Goal: Task Accomplishment & Management: Use online tool/utility

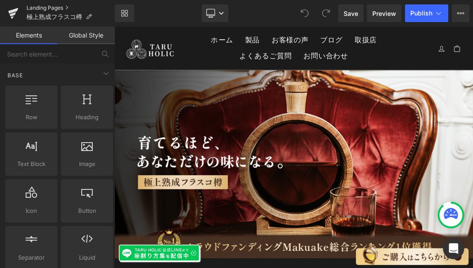
click at [52, 8] on link "Landing Pages" at bounding box center [70, 7] width 88 height 7
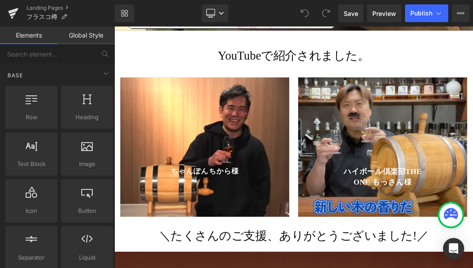
scroll to position [2047, 0]
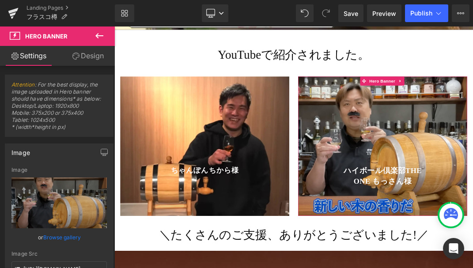
click at [95, 61] on link "Design" at bounding box center [87, 56] width 57 height 20
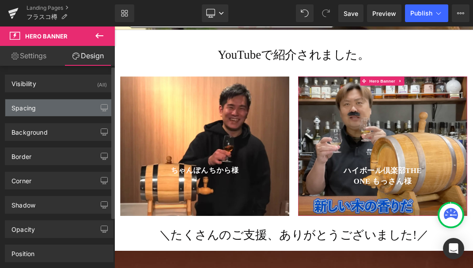
click at [51, 111] on div "Spacing" at bounding box center [59, 107] width 108 height 17
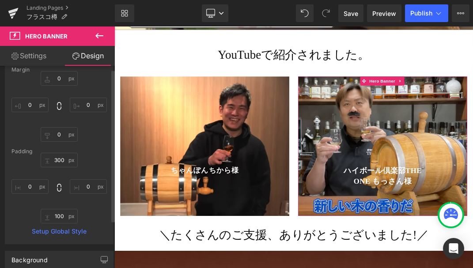
scroll to position [72, 0]
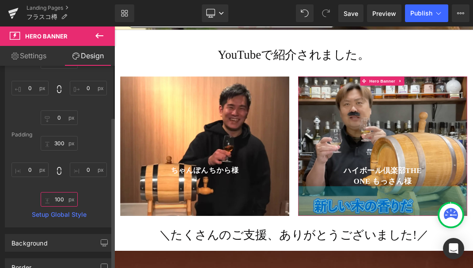
click at [60, 199] on input "text" at bounding box center [59, 199] width 37 height 15
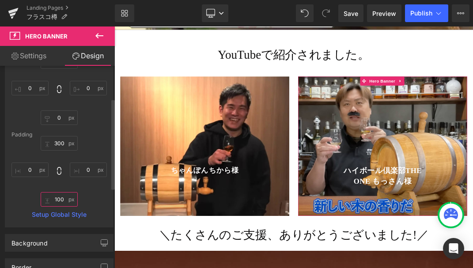
click at [64, 200] on input "text" at bounding box center [59, 199] width 37 height 15
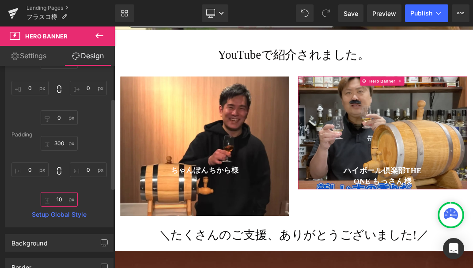
type input "120"
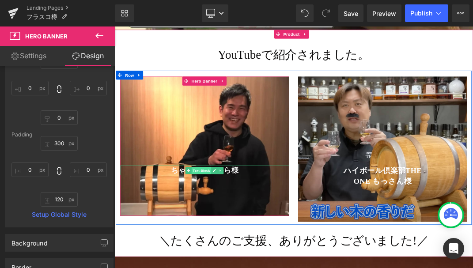
click at [244, 236] on span "Text Block" at bounding box center [243, 241] width 29 height 11
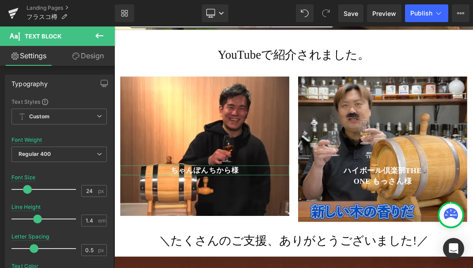
click at [91, 57] on link "Design" at bounding box center [87, 56] width 57 height 20
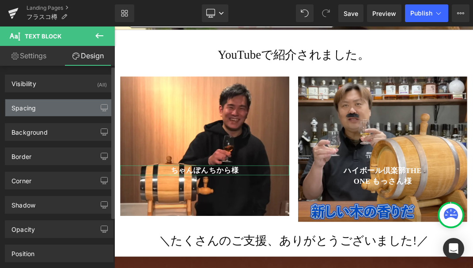
click at [65, 109] on div "Spacing" at bounding box center [59, 107] width 108 height 17
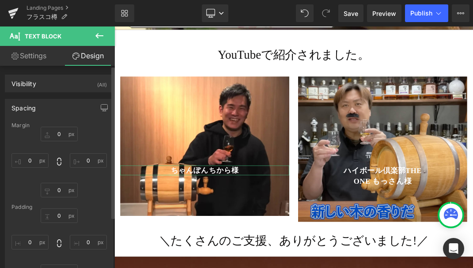
scroll to position [14, 0]
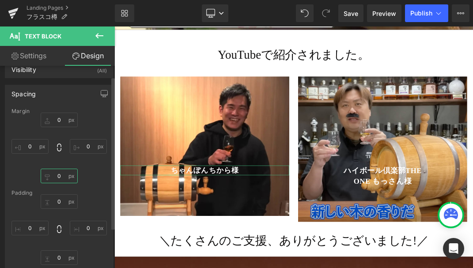
click at [57, 173] on input "text" at bounding box center [59, 176] width 37 height 15
type input "1"
type input "0"
click at [64, 258] on input "text" at bounding box center [59, 257] width 37 height 15
type input "10"
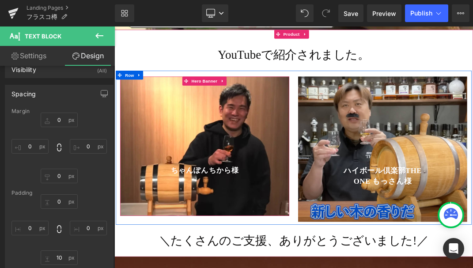
click at [245, 101] on span "Hero Banner" at bounding box center [248, 107] width 43 height 13
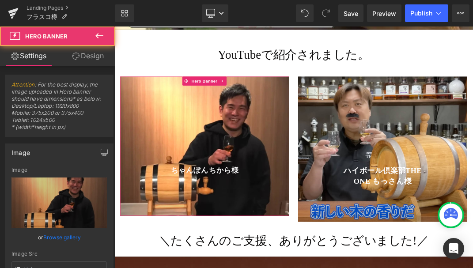
click at [91, 57] on link "Design" at bounding box center [87, 56] width 57 height 20
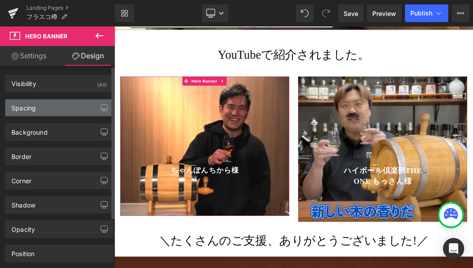
click at [57, 108] on div "Spacing" at bounding box center [59, 107] width 108 height 17
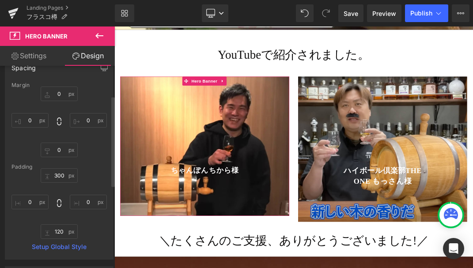
scroll to position [34, 0]
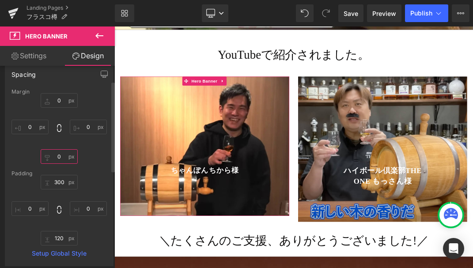
click at [61, 156] on input "text" at bounding box center [59, 156] width 37 height 15
type input "2"
click at [59, 182] on input "text" at bounding box center [59, 182] width 37 height 15
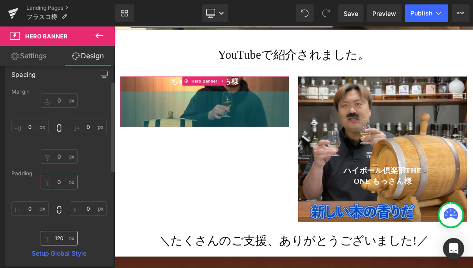
type input "0"
click at [63, 237] on input "text" at bounding box center [59, 238] width 37 height 15
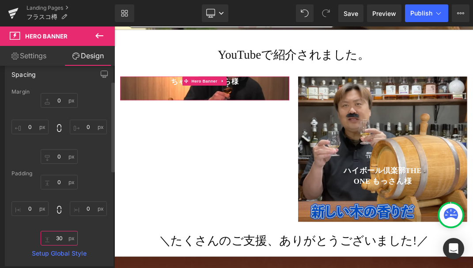
type input "3"
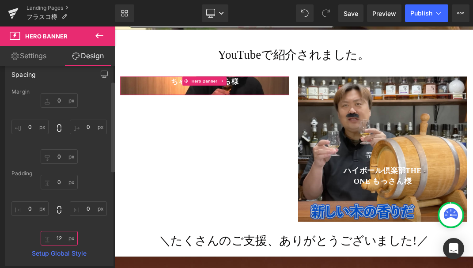
type input "120"
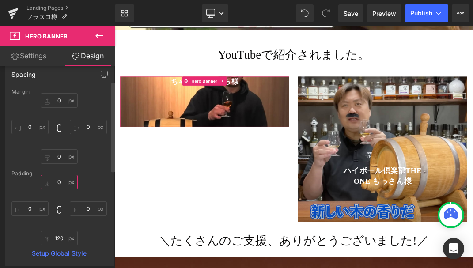
click at [59, 181] on input "0" at bounding box center [59, 182] width 37 height 15
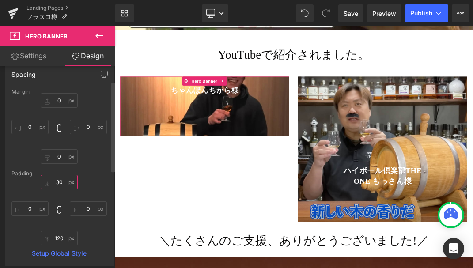
type input "300"
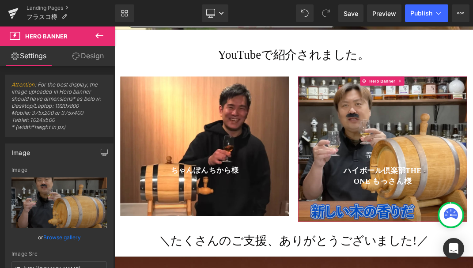
click at [87, 53] on link "Design" at bounding box center [87, 56] width 57 height 20
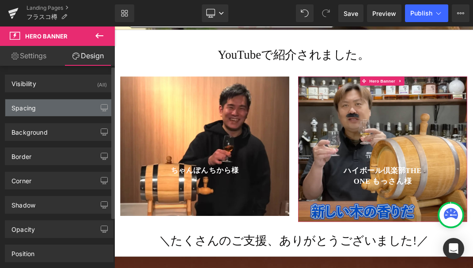
click at [57, 108] on div "Spacing" at bounding box center [59, 107] width 108 height 17
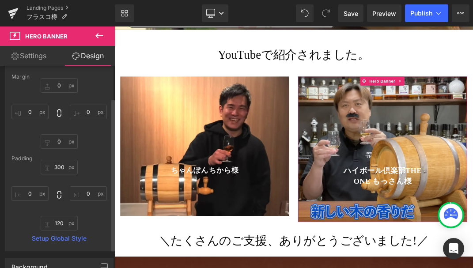
scroll to position [55, 0]
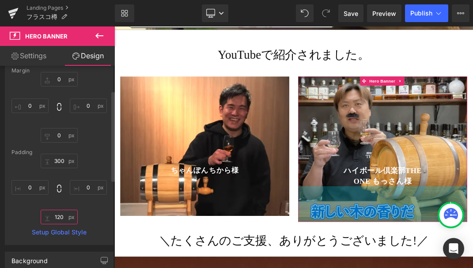
click at [64, 219] on input "text" at bounding box center [59, 217] width 37 height 15
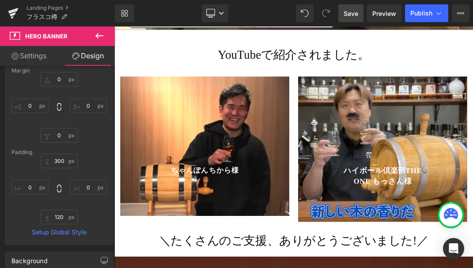
click at [347, 14] on span "Save" at bounding box center [351, 13] width 15 height 9
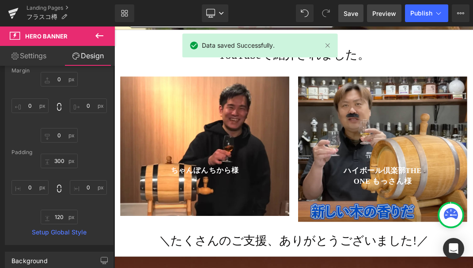
click at [388, 18] on link "Preview" at bounding box center [384, 13] width 34 height 18
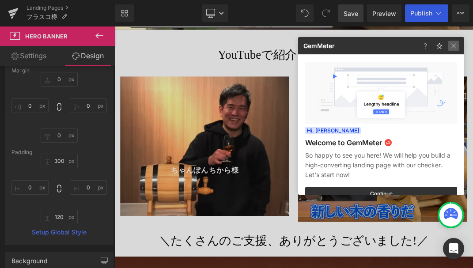
click at [454, 43] on img at bounding box center [453, 46] width 11 height 11
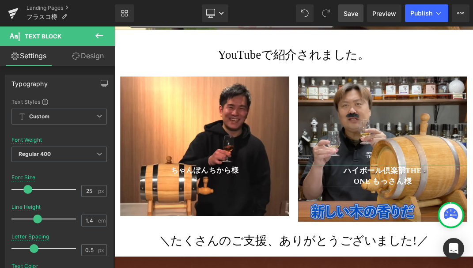
click at [101, 56] on link "Design" at bounding box center [87, 56] width 57 height 20
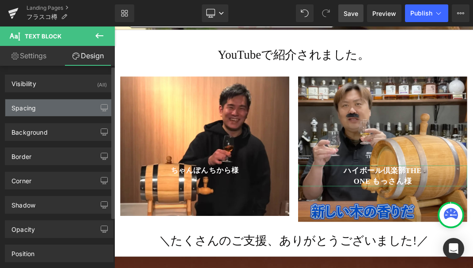
click at [81, 109] on div "Spacing" at bounding box center [59, 107] width 108 height 17
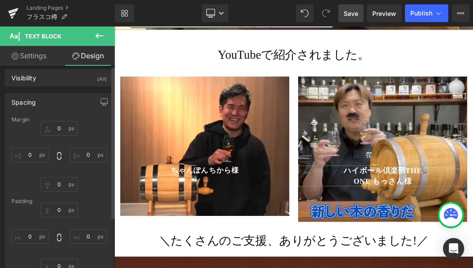
scroll to position [0, 0]
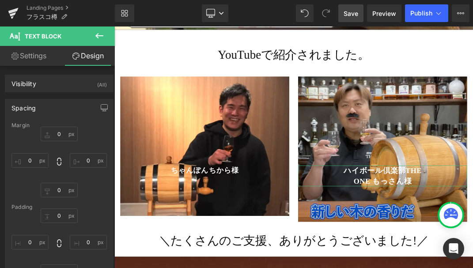
click at [39, 53] on link "Settings" at bounding box center [28, 56] width 57 height 20
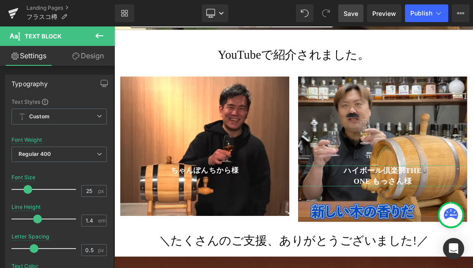
click at [92, 56] on link "Design" at bounding box center [87, 56] width 57 height 20
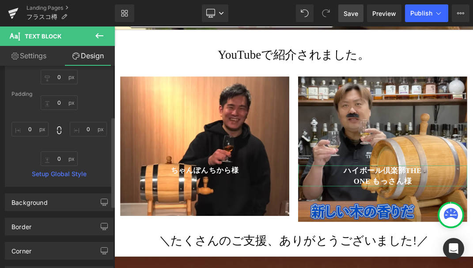
scroll to position [102, 0]
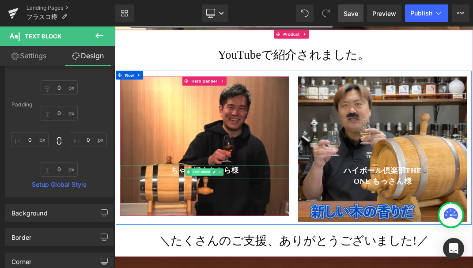
click at [244, 238] on span "Text Block" at bounding box center [243, 243] width 29 height 11
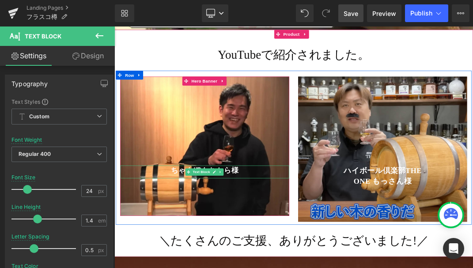
click at [299, 234] on p "ちゃんぽんちから様" at bounding box center [249, 241] width 252 height 15
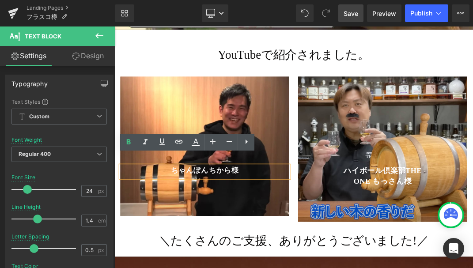
click at [304, 234] on p "ちゃんぽんちから様" at bounding box center [249, 241] width 252 height 15
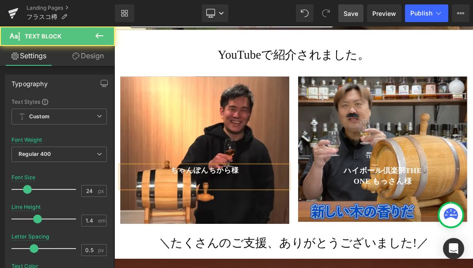
click at [202, 235] on strong "ちゃんぽんちから様" at bounding box center [248, 240] width 101 height 11
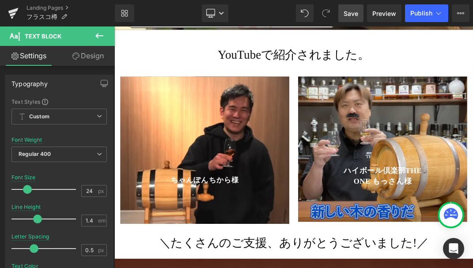
click at [97, 59] on link "Design" at bounding box center [87, 56] width 57 height 20
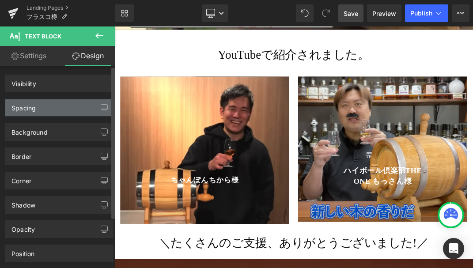
click at [54, 108] on div "Spacing" at bounding box center [59, 107] width 108 height 17
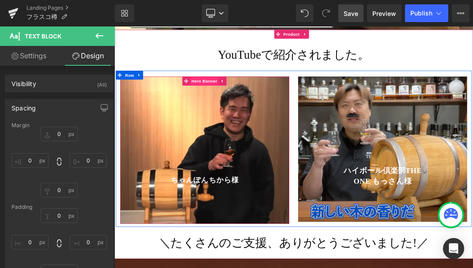
click at [243, 101] on span "Hero Banner" at bounding box center [248, 107] width 43 height 13
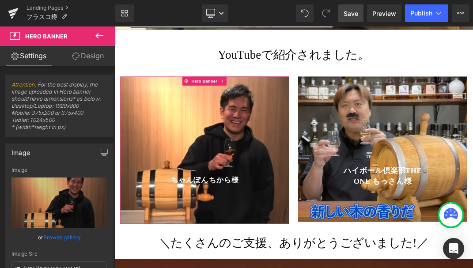
click at [78, 56] on icon at bounding box center [75, 56] width 7 height 7
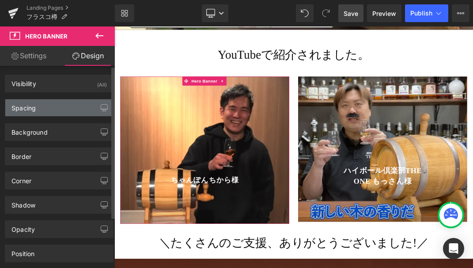
click at [49, 105] on div "Spacing" at bounding box center [59, 107] width 108 height 17
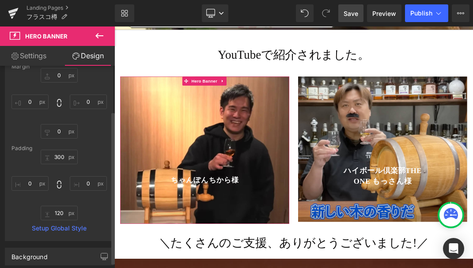
scroll to position [60, 0]
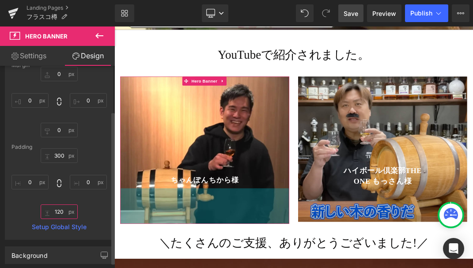
click at [57, 212] on input "text" at bounding box center [59, 211] width 37 height 15
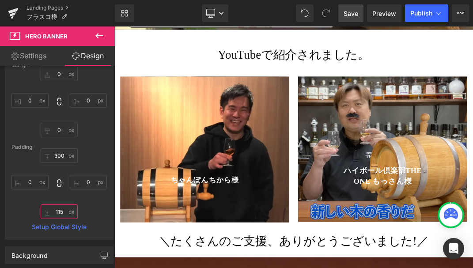
type input "115"
click at [345, 11] on span "Save" at bounding box center [351, 13] width 15 height 9
click at [376, 13] on span "Preview" at bounding box center [384, 13] width 24 height 9
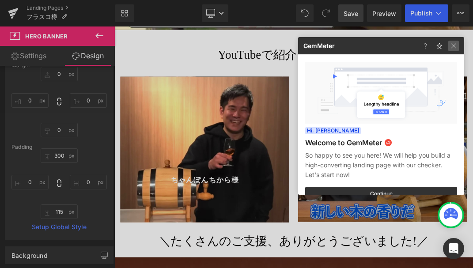
click at [454, 42] on img at bounding box center [453, 46] width 11 height 11
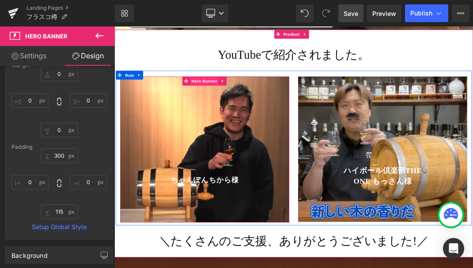
click at [241, 101] on span "Hero Banner" at bounding box center [248, 107] width 43 height 13
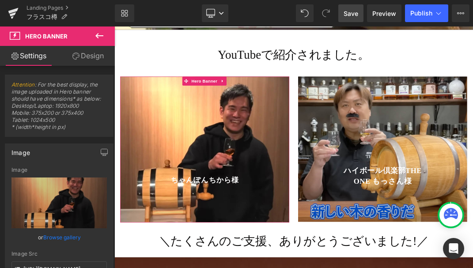
click at [93, 60] on link "Design" at bounding box center [87, 56] width 57 height 20
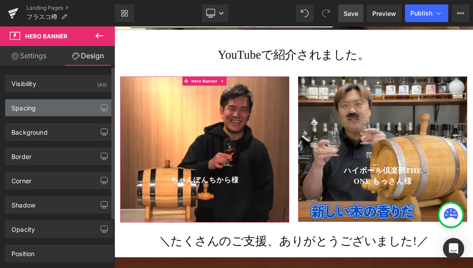
click at [61, 108] on div "Spacing" at bounding box center [59, 107] width 108 height 17
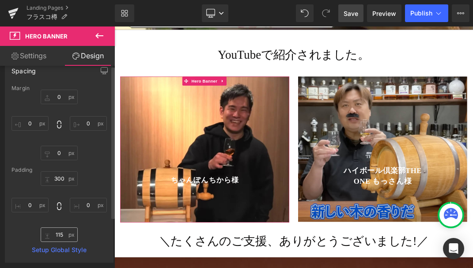
scroll to position [67, 0]
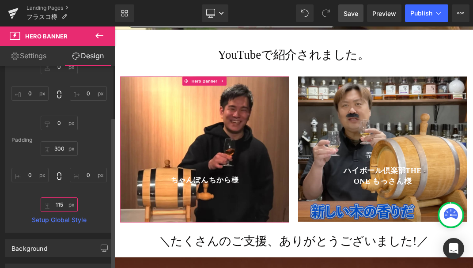
click at [64, 205] on input "text" at bounding box center [59, 204] width 37 height 15
click at [65, 204] on input "text" at bounding box center [59, 204] width 37 height 15
click at [68, 207] on input "text" at bounding box center [59, 204] width 37 height 15
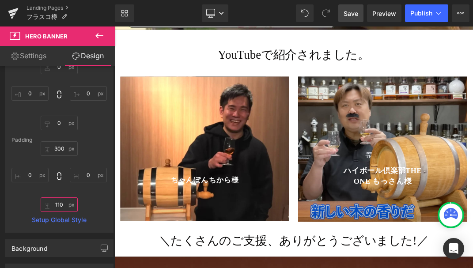
type input "110"
click at [355, 11] on span "Save" at bounding box center [351, 13] width 15 height 9
click at [385, 19] on link "Preview" at bounding box center [384, 13] width 34 height 18
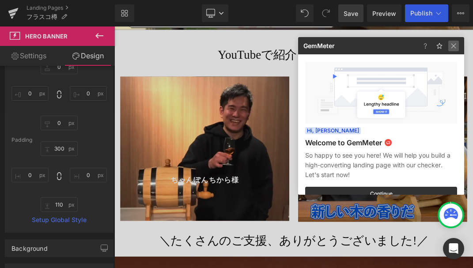
click at [452, 45] on img at bounding box center [453, 46] width 11 height 11
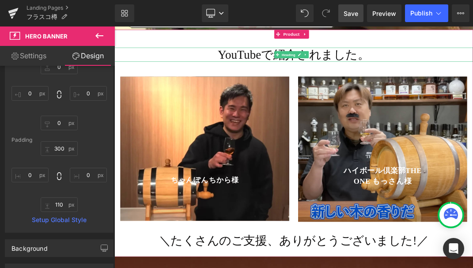
click at [349, 19] on link "Save" at bounding box center [350, 13] width 25 height 18
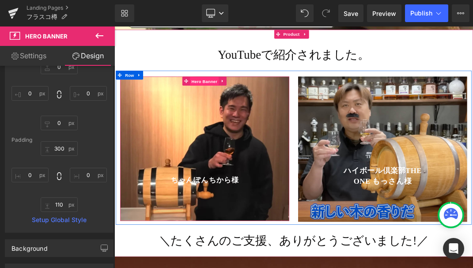
click at [251, 102] on span "Hero Banner" at bounding box center [248, 108] width 43 height 13
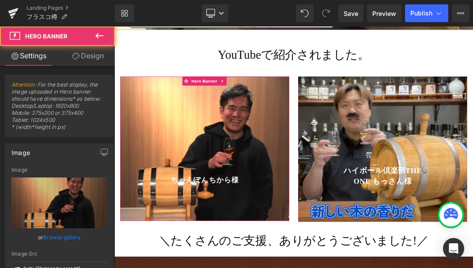
click at [85, 56] on link "Design" at bounding box center [87, 56] width 57 height 20
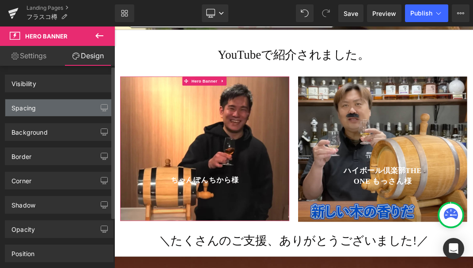
click at [64, 104] on div "Spacing" at bounding box center [59, 107] width 108 height 17
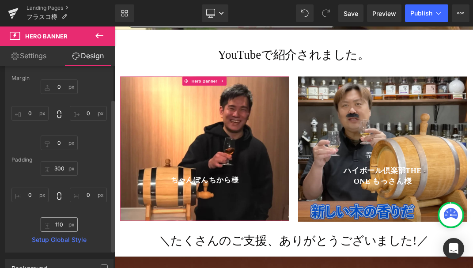
scroll to position [48, 0]
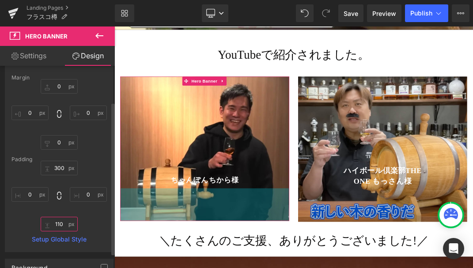
click at [61, 225] on input "text" at bounding box center [59, 224] width 37 height 15
click at [61, 224] on input "text" at bounding box center [59, 224] width 37 height 15
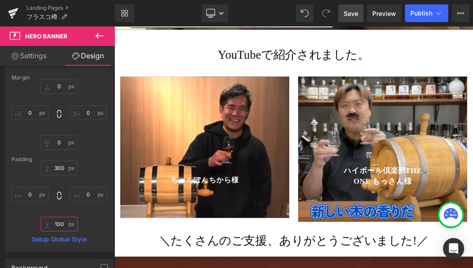
type input "100"
click at [352, 11] on span "Save" at bounding box center [351, 13] width 15 height 9
click at [386, 15] on span "Preview" at bounding box center [384, 13] width 24 height 9
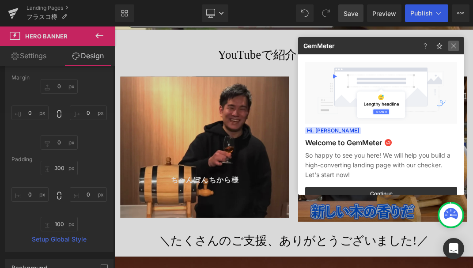
drag, startPoint x: 454, startPoint y: 43, endPoint x: 501, endPoint y: 26, distance: 50.0
click at [454, 43] on img at bounding box center [453, 46] width 11 height 11
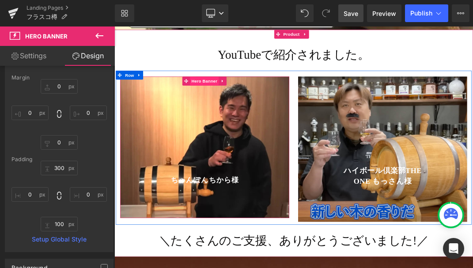
click at [244, 101] on span "Hero Banner" at bounding box center [248, 107] width 43 height 13
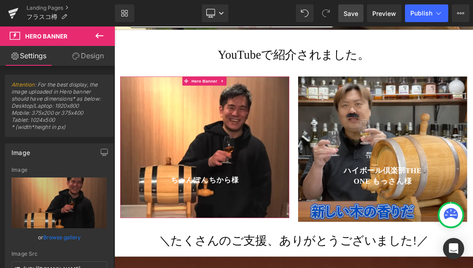
click at [87, 58] on link "Design" at bounding box center [87, 56] width 57 height 20
click at [0, 0] on div "Spacing" at bounding box center [0, 0] width 0 height 0
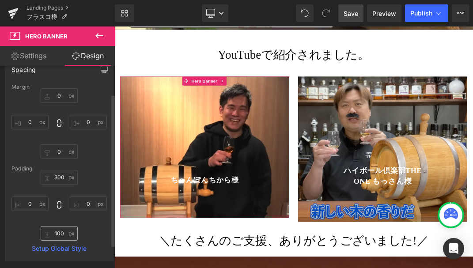
scroll to position [39, 0]
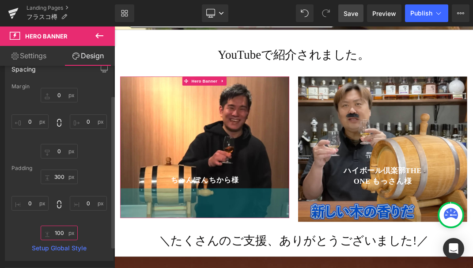
click at [63, 233] on input "text" at bounding box center [59, 233] width 37 height 15
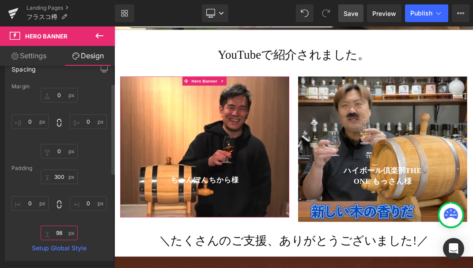
type input "9"
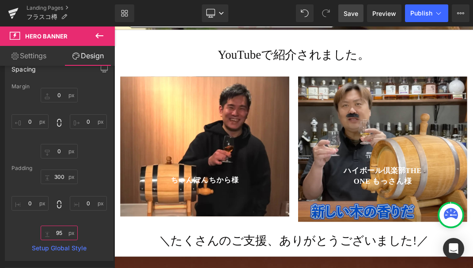
type input "95"
click at [342, 14] on link "Save" at bounding box center [350, 13] width 25 height 18
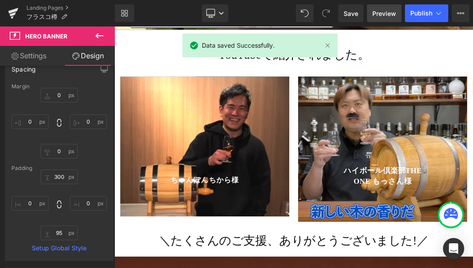
click at [380, 14] on span "Preview" at bounding box center [384, 13] width 24 height 9
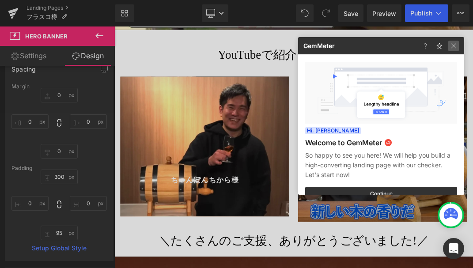
click at [457, 44] on img at bounding box center [453, 46] width 11 height 11
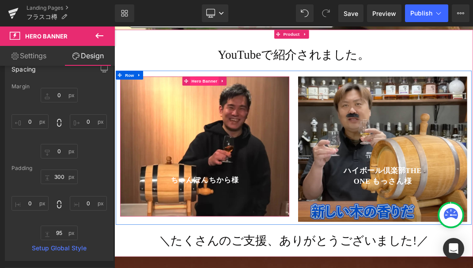
click at [242, 101] on span "Hero Banner" at bounding box center [248, 107] width 43 height 13
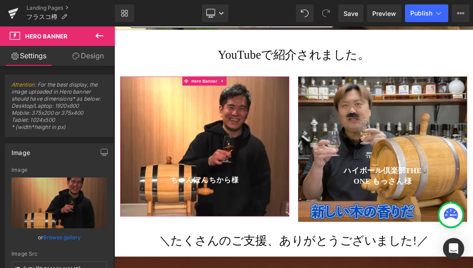
click at [99, 58] on link "Design" at bounding box center [87, 56] width 57 height 20
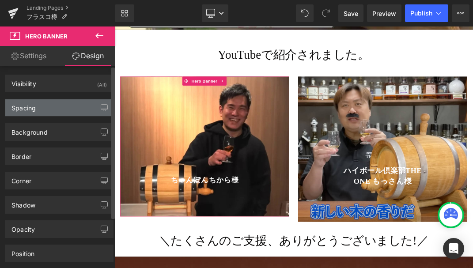
click at [57, 106] on div "Spacing" at bounding box center [59, 107] width 108 height 17
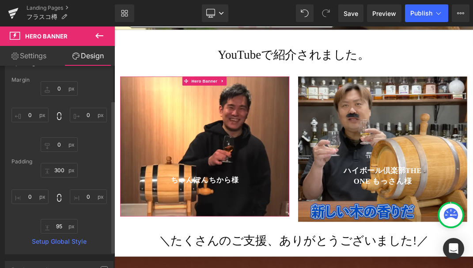
scroll to position [60, 0]
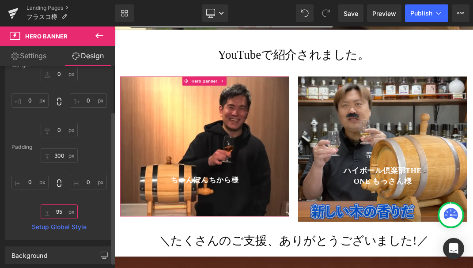
click at [63, 212] on input "text" at bounding box center [59, 211] width 37 height 15
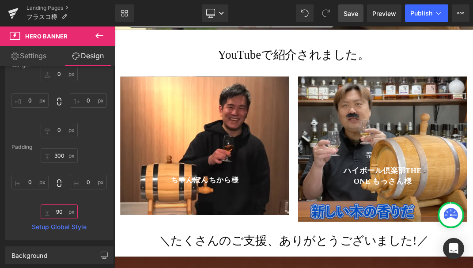
type input "90"
click at [351, 15] on span "Save" at bounding box center [351, 13] width 15 height 9
click at [349, 16] on span "Save" at bounding box center [351, 13] width 15 height 9
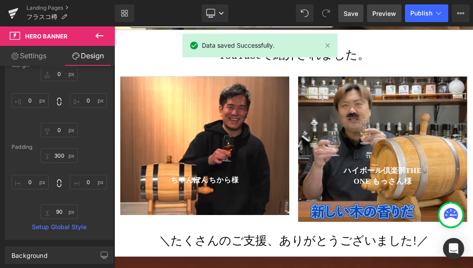
click at [398, 19] on link "Preview" at bounding box center [384, 13] width 34 height 18
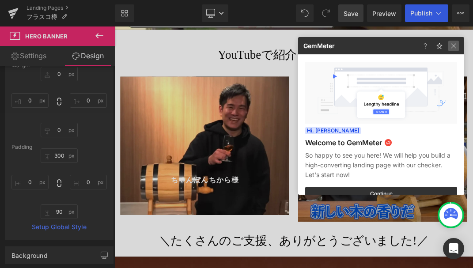
click at [451, 46] on img at bounding box center [453, 46] width 11 height 11
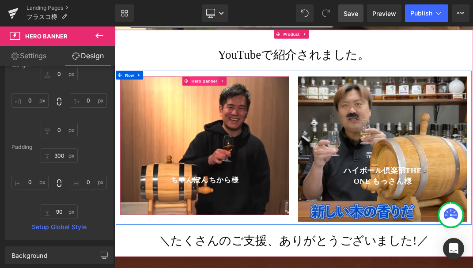
click at [239, 101] on span "Hero Banner" at bounding box center [248, 107] width 43 height 13
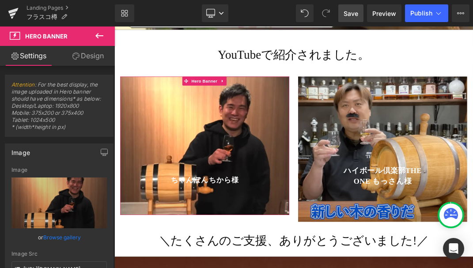
click at [83, 57] on link "Design" at bounding box center [87, 56] width 57 height 20
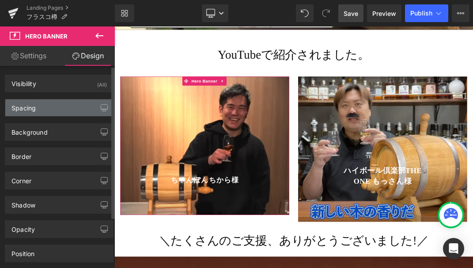
click at [55, 107] on div "Spacing" at bounding box center [59, 107] width 108 height 17
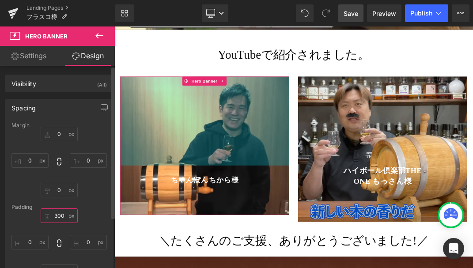
click at [64, 215] on input "text" at bounding box center [59, 215] width 37 height 15
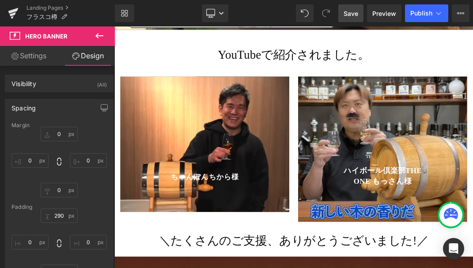
click at [354, 12] on span "Save" at bounding box center [351, 13] width 15 height 9
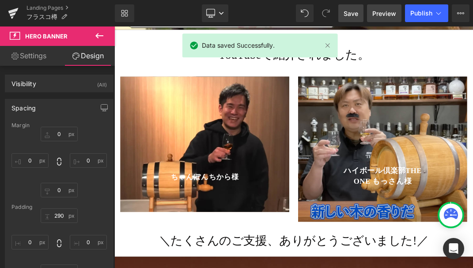
click at [383, 12] on span "Preview" at bounding box center [384, 13] width 24 height 9
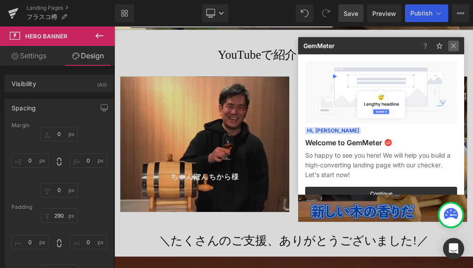
click at [457, 48] on img at bounding box center [453, 46] width 11 height 11
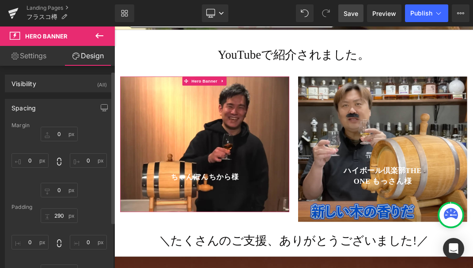
scroll to position [71, 0]
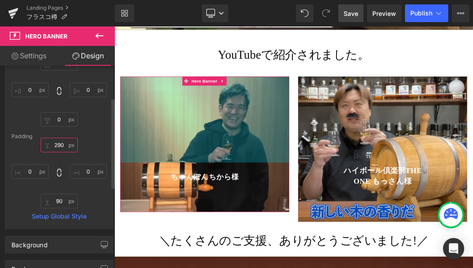
click at [59, 145] on input "290" at bounding box center [59, 145] width 37 height 15
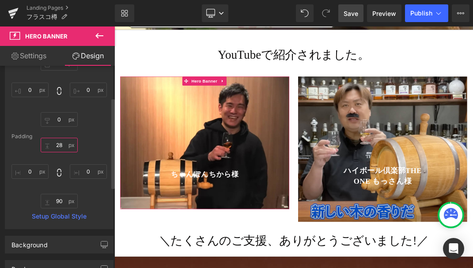
type input "2"
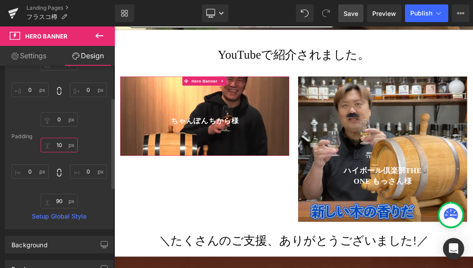
type input "1"
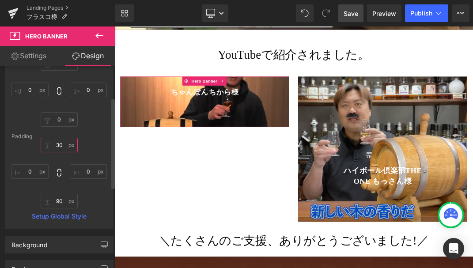
type input "300"
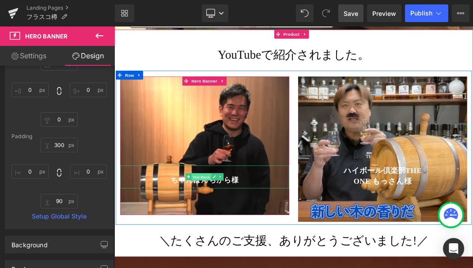
click at [242, 246] on span "Text Block" at bounding box center [243, 251] width 29 height 11
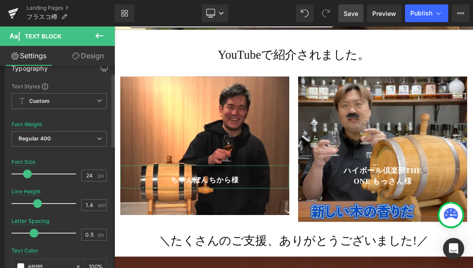
scroll to position [19, 0]
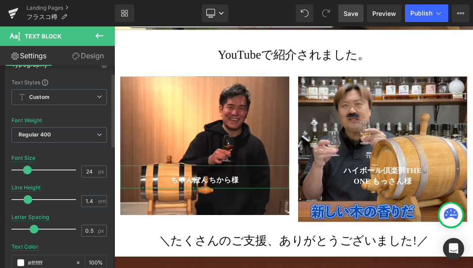
drag, startPoint x: 35, startPoint y: 200, endPoint x: 26, endPoint y: 200, distance: 8.4
click at [26, 200] on span at bounding box center [27, 199] width 9 height 9
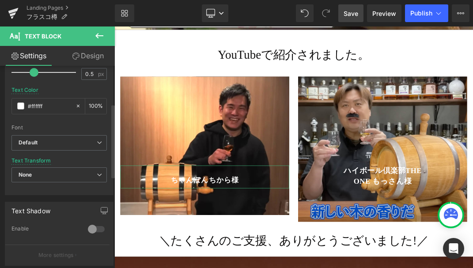
scroll to position [55, 0]
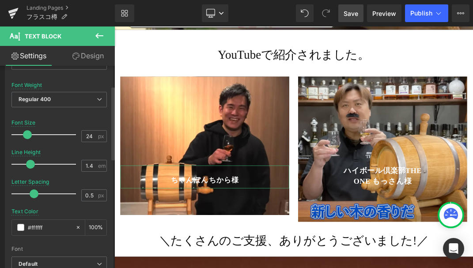
click at [31, 163] on span at bounding box center [30, 164] width 9 height 9
click at [94, 134] on div "24 px" at bounding box center [94, 136] width 26 height 12
click at [90, 136] on input "24" at bounding box center [89, 136] width 15 height 11
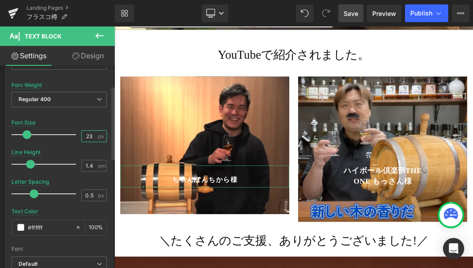
scroll to position [39, 0]
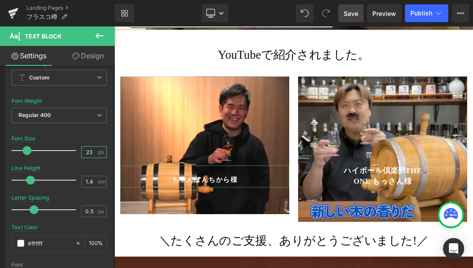
type input "23"
click at [92, 62] on link "Design" at bounding box center [87, 56] width 57 height 20
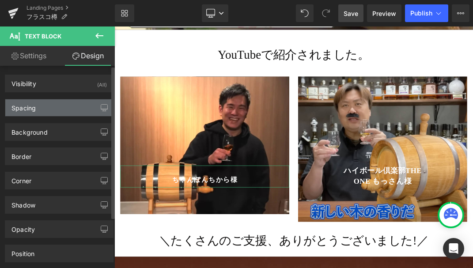
click at [61, 108] on div "Spacing" at bounding box center [59, 107] width 108 height 17
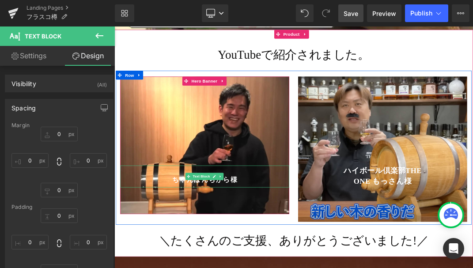
click at [242, 234] on p at bounding box center [249, 241] width 252 height 14
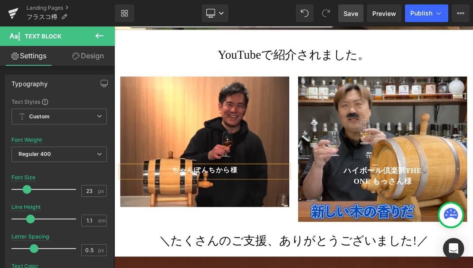
click at [354, 13] on span "Save" at bounding box center [351, 13] width 15 height 9
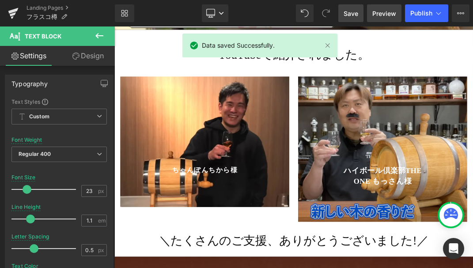
click at [394, 10] on span "Preview" at bounding box center [384, 13] width 24 height 9
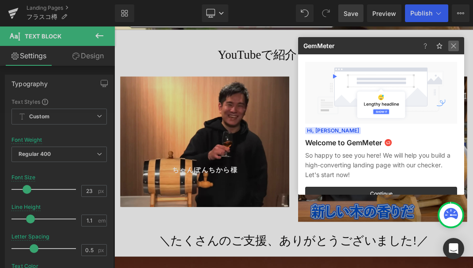
click at [450, 48] on img at bounding box center [453, 46] width 11 height 11
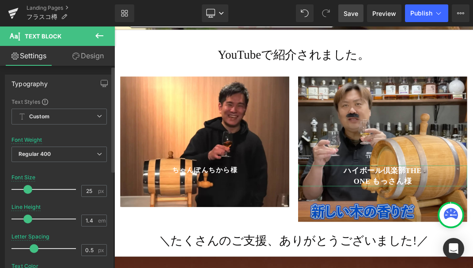
drag, startPoint x: 37, startPoint y: 221, endPoint x: 26, endPoint y: 219, distance: 10.4
click at [26, 219] on span at bounding box center [27, 219] width 9 height 9
click at [93, 192] on input "25" at bounding box center [89, 190] width 15 height 11
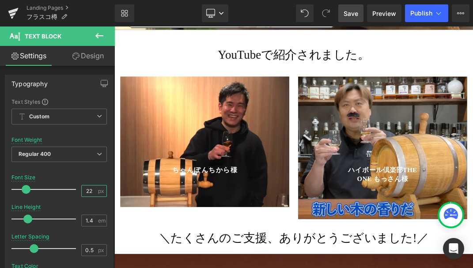
type input "22"
drag, startPoint x: 348, startPoint y: 12, endPoint x: 158, endPoint y: 115, distance: 216.4
click at [348, 12] on span "Save" at bounding box center [351, 13] width 15 height 9
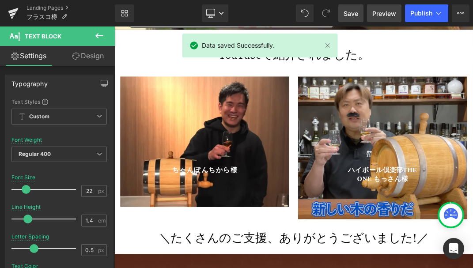
click at [384, 17] on span "Preview" at bounding box center [384, 13] width 24 height 9
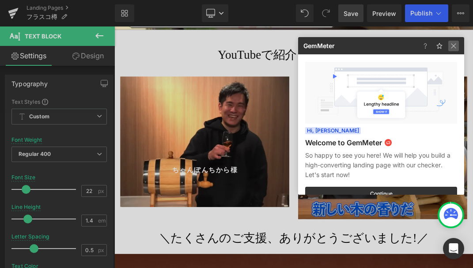
click at [456, 45] on img at bounding box center [453, 46] width 11 height 11
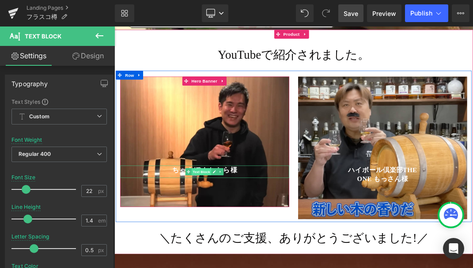
click at [242, 238] on span "Text Block" at bounding box center [243, 243] width 29 height 11
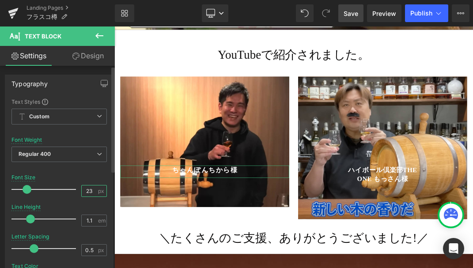
click at [89, 192] on input "23" at bounding box center [89, 190] width 15 height 11
click at [90, 191] on input "25" at bounding box center [89, 190] width 15 height 11
type input "26"
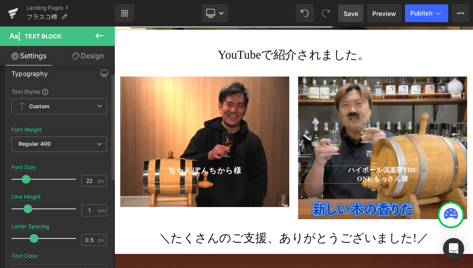
scroll to position [14, 0]
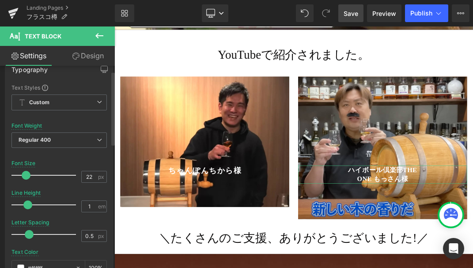
drag, startPoint x: 33, startPoint y: 234, endPoint x: 28, endPoint y: 234, distance: 4.4
click at [28, 234] on span at bounding box center [29, 234] width 9 height 9
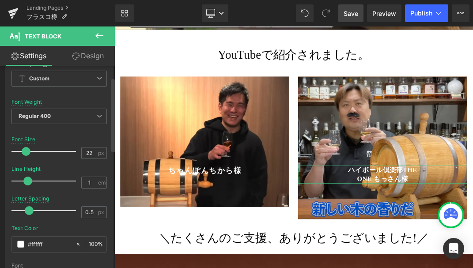
scroll to position [28, 0]
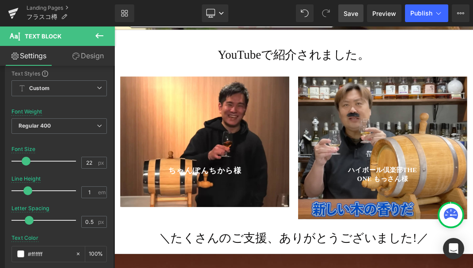
click at [353, 16] on span "Save" at bounding box center [351, 13] width 15 height 9
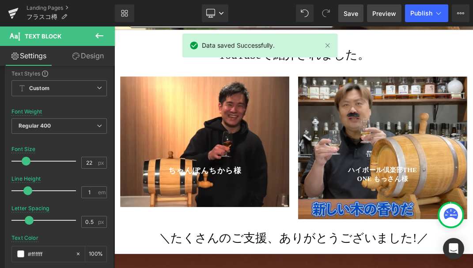
click at [388, 14] on span "Preview" at bounding box center [384, 13] width 24 height 9
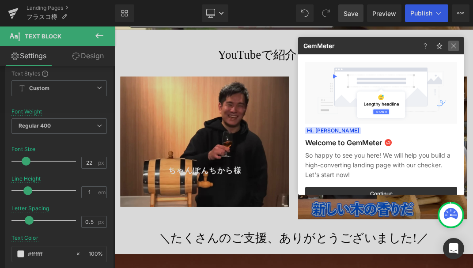
click at [451, 47] on img at bounding box center [453, 46] width 11 height 11
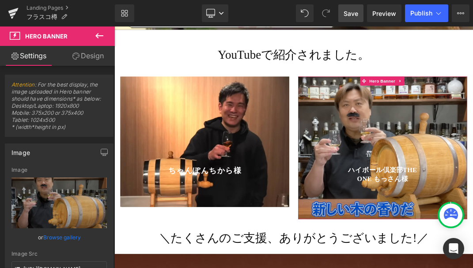
click at [91, 58] on link "Design" at bounding box center [87, 56] width 57 height 20
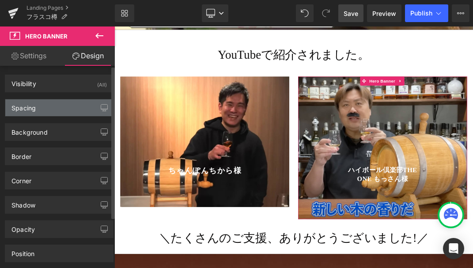
click at [52, 108] on div "Spacing" at bounding box center [59, 107] width 108 height 17
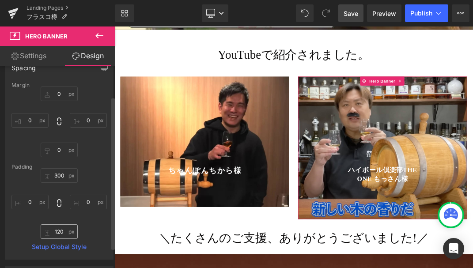
scroll to position [41, 0]
click at [65, 231] on input "text" at bounding box center [59, 231] width 37 height 15
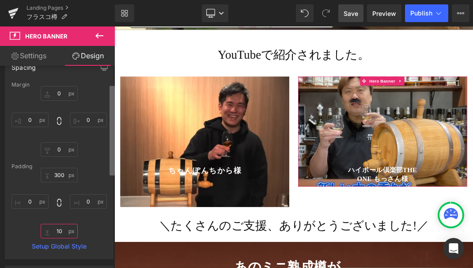
type input "1"
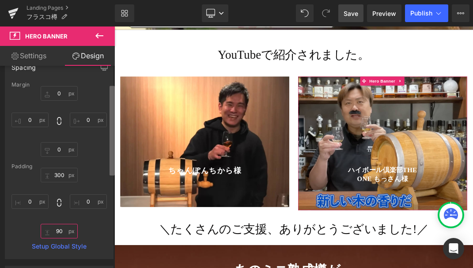
type input "9"
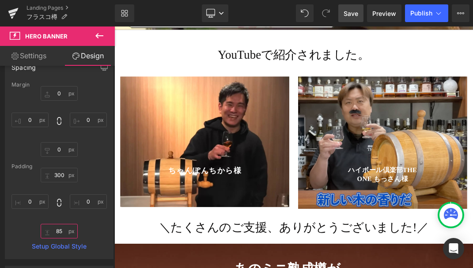
type input "85"
click at [344, 8] on link "Save" at bounding box center [350, 13] width 25 height 18
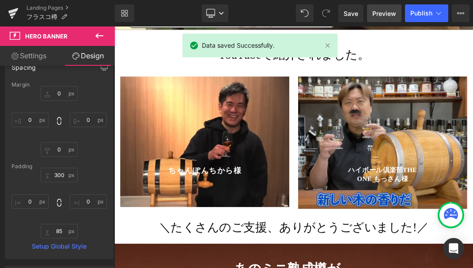
click at [389, 13] on span "Preview" at bounding box center [384, 13] width 24 height 9
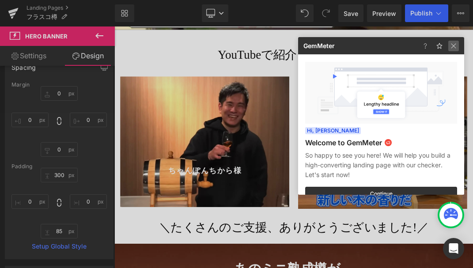
click at [452, 48] on img at bounding box center [453, 46] width 11 height 11
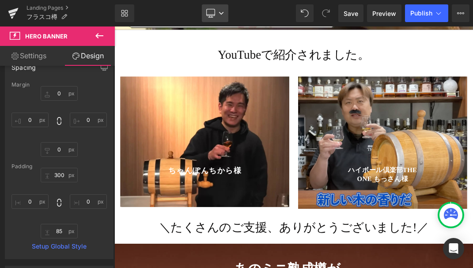
click at [219, 11] on icon at bounding box center [221, 13] width 5 height 5
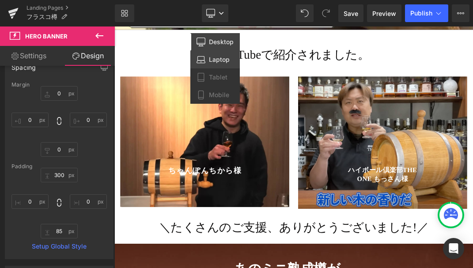
click at [215, 61] on span "Laptop" at bounding box center [219, 60] width 21 height 8
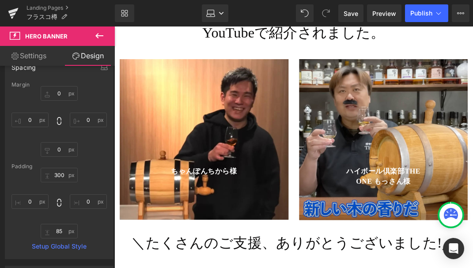
scroll to position [1767, 0]
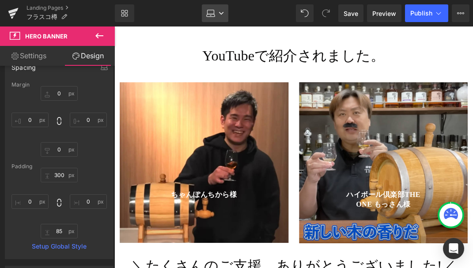
click at [223, 12] on icon at bounding box center [221, 13] width 4 height 3
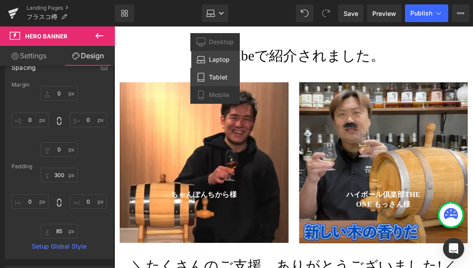
click at [221, 70] on link "Tablet" at bounding box center [214, 77] width 49 height 18
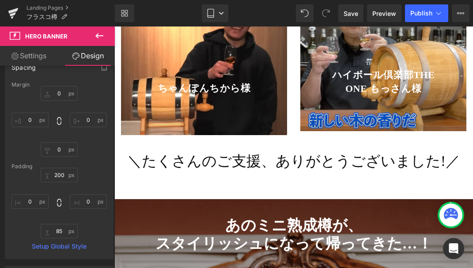
scroll to position [1753, 0]
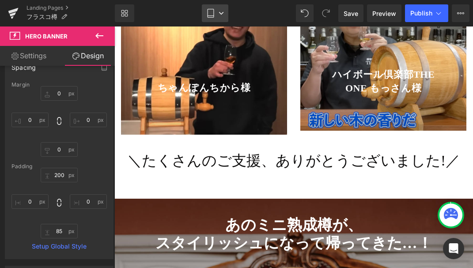
click at [221, 14] on icon at bounding box center [221, 13] width 5 height 5
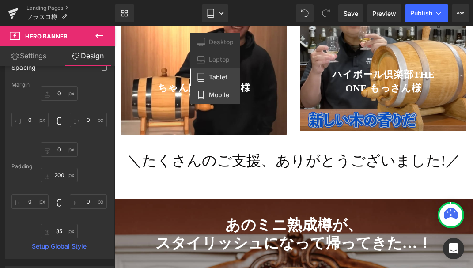
click at [222, 92] on span "Mobile" at bounding box center [219, 95] width 20 height 8
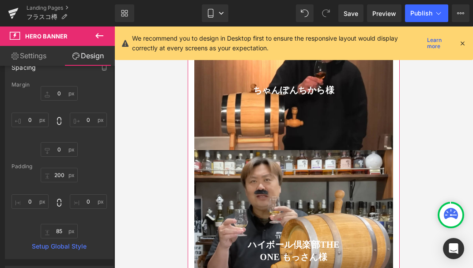
scroll to position [1244, 0]
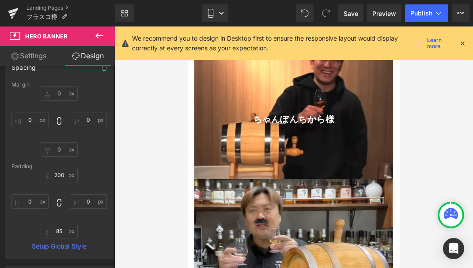
click at [464, 43] on icon at bounding box center [462, 43] width 8 height 8
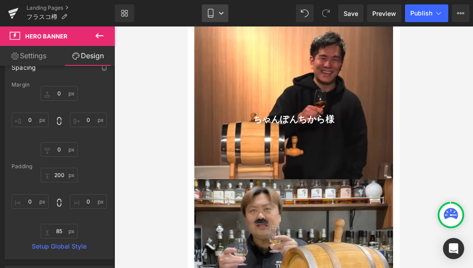
click at [223, 11] on icon at bounding box center [221, 13] width 5 height 5
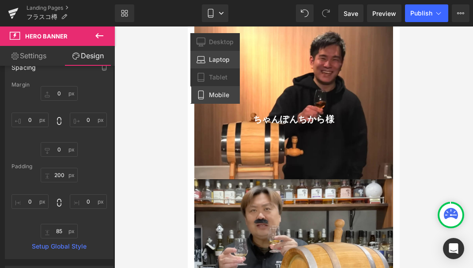
drag, startPoint x: 222, startPoint y: 57, endPoint x: 134, endPoint y: 41, distance: 89.0
click at [222, 57] on span "Laptop" at bounding box center [219, 60] width 21 height 8
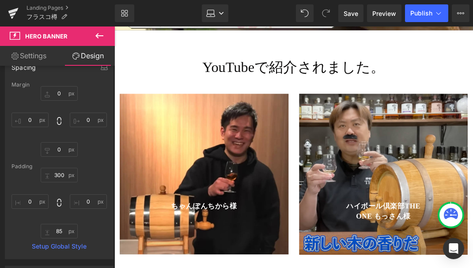
scroll to position [1703, 0]
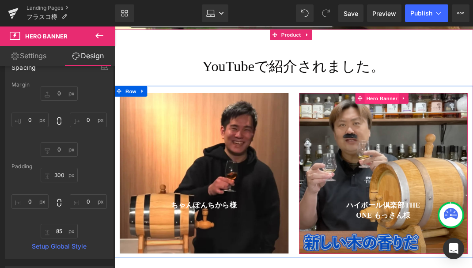
click at [438, 109] on span "Hero Banner" at bounding box center [445, 115] width 43 height 13
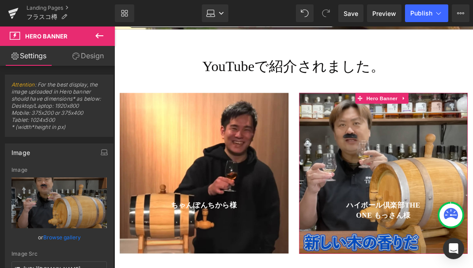
click at [89, 59] on link "Design" at bounding box center [87, 56] width 57 height 20
click at [0, 0] on div "Spacing" at bounding box center [0, 0] width 0 height 0
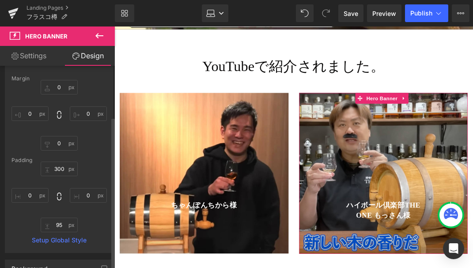
scroll to position [71, 0]
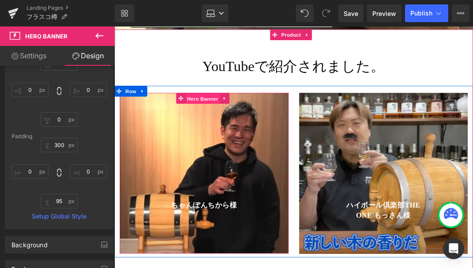
click at [224, 109] on span "Hero Banner" at bounding box center [223, 115] width 43 height 13
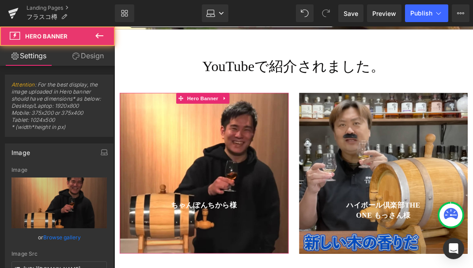
click at [91, 56] on link "Design" at bounding box center [87, 56] width 57 height 20
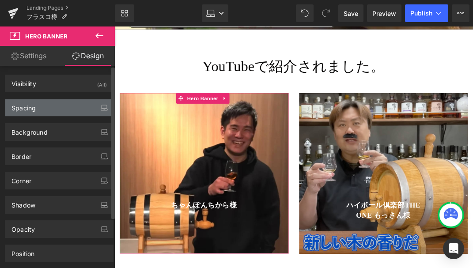
click at [59, 109] on div "Spacing" at bounding box center [59, 107] width 108 height 17
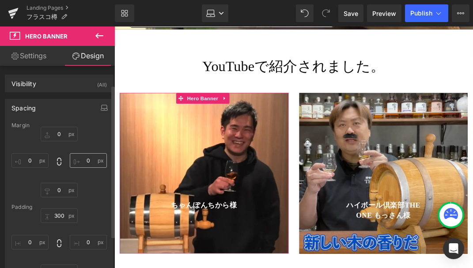
scroll to position [67, 0]
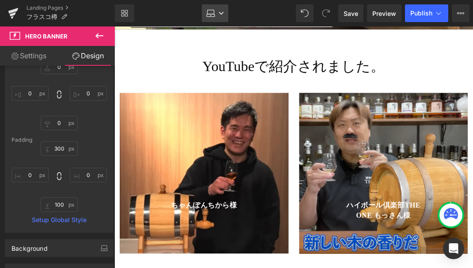
click at [222, 12] on icon at bounding box center [221, 13] width 5 height 5
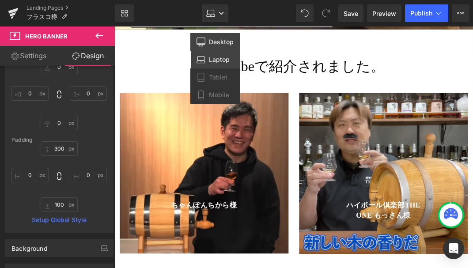
click at [221, 40] on span "Desktop" at bounding box center [221, 42] width 25 height 8
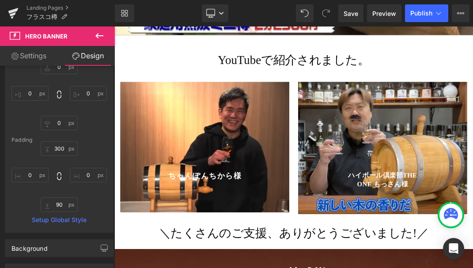
scroll to position [2039, 0]
click at [348, 17] on span "Save" at bounding box center [351, 13] width 15 height 9
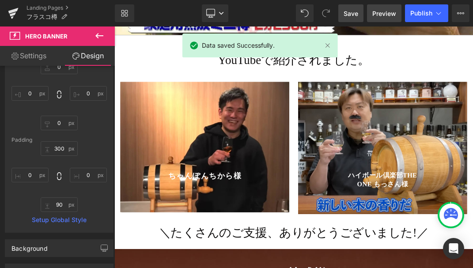
click at [384, 10] on span "Preview" at bounding box center [384, 13] width 24 height 9
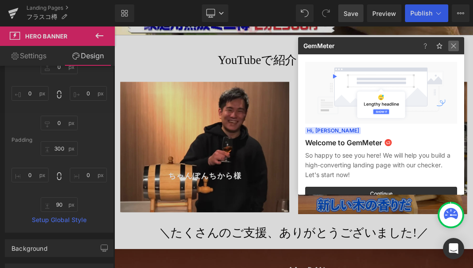
click at [450, 45] on img at bounding box center [453, 46] width 11 height 11
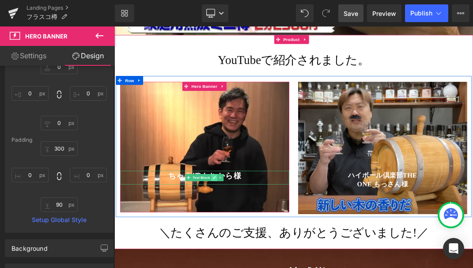
click at [258, 246] on link at bounding box center [262, 251] width 9 height 11
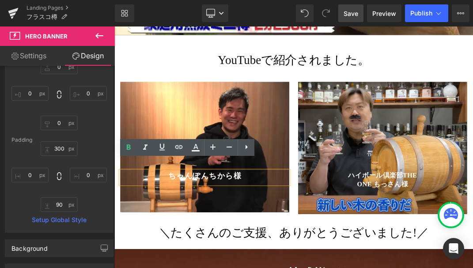
click at [232, 243] on strong "ちゃんぽんちから様" at bounding box center [249, 249] width 110 height 13
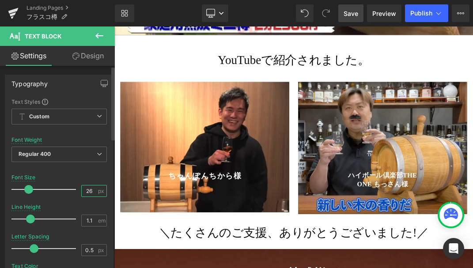
click at [91, 191] on input "26" at bounding box center [89, 190] width 15 height 11
type input "27"
click at [349, 14] on span "Save" at bounding box center [351, 13] width 15 height 9
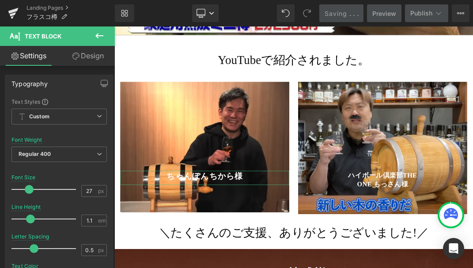
click at [88, 55] on link "Design" at bounding box center [87, 56] width 57 height 20
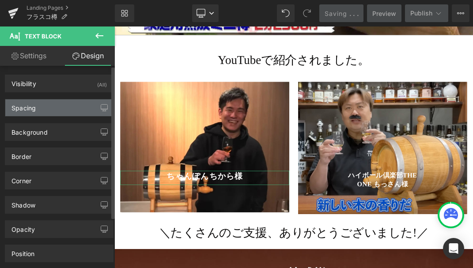
click at [70, 110] on div "Spacing" at bounding box center [59, 107] width 108 height 17
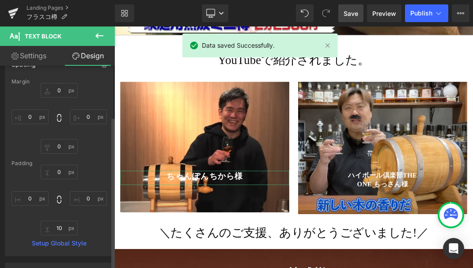
scroll to position [35, 0]
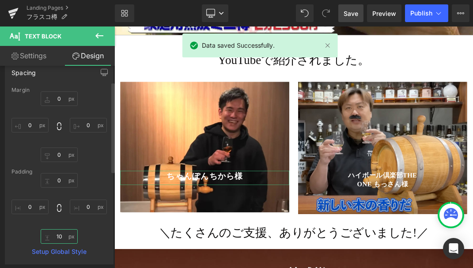
click at [65, 237] on input "text" at bounding box center [59, 236] width 37 height 15
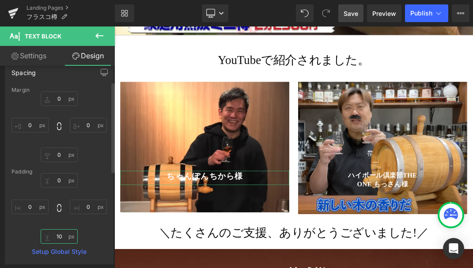
type input "1"
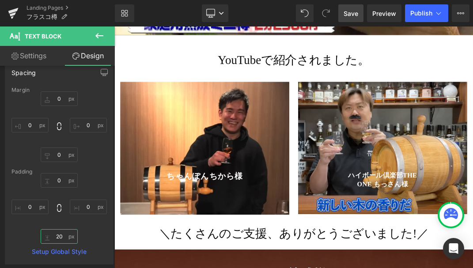
type input "20"
click at [344, 15] on span "Save" at bounding box center [351, 13] width 15 height 9
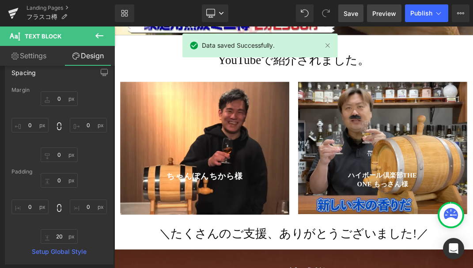
click at [389, 11] on span "Preview" at bounding box center [384, 13] width 24 height 9
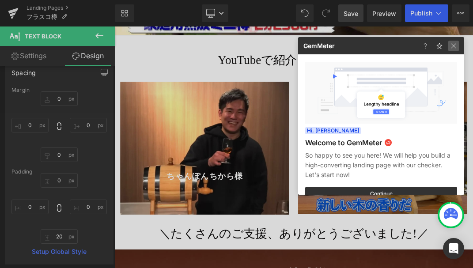
drag, startPoint x: 451, startPoint y: 45, endPoint x: 383, endPoint y: 9, distance: 77.4
click at [451, 45] on img at bounding box center [453, 46] width 11 height 11
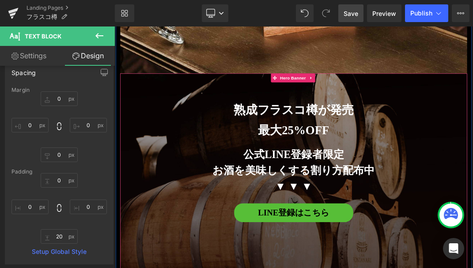
scroll to position [8925, 0]
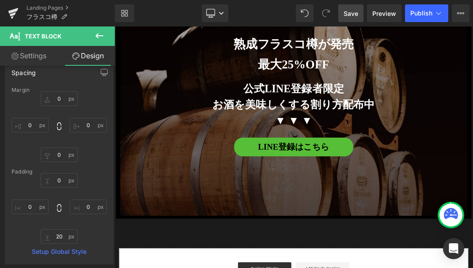
click at [351, 13] on span "Save" at bounding box center [351, 13] width 15 height 9
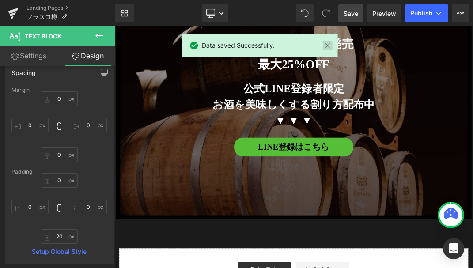
click at [329, 47] on link at bounding box center [327, 46] width 10 height 10
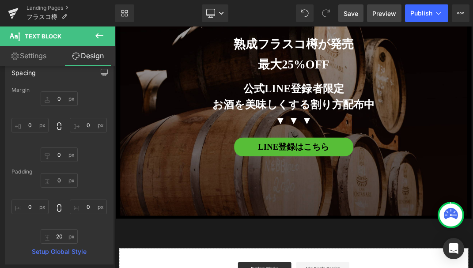
click at [389, 16] on span "Preview" at bounding box center [384, 13] width 24 height 9
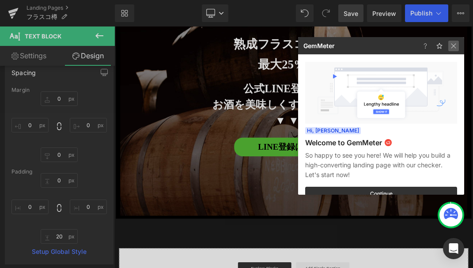
click at [453, 45] on img at bounding box center [453, 46] width 11 height 11
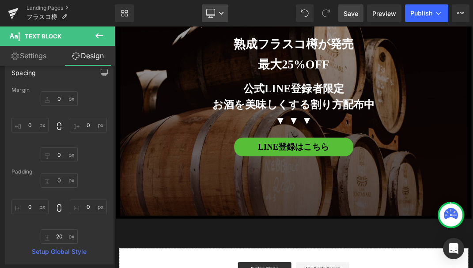
click at [223, 13] on icon at bounding box center [221, 13] width 5 height 5
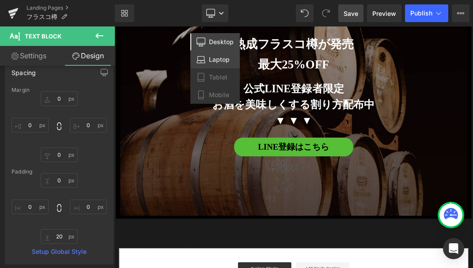
click at [220, 57] on span "Laptop" at bounding box center [219, 60] width 21 height 8
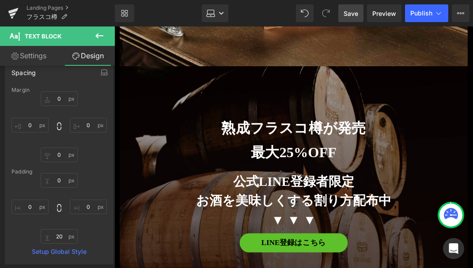
scroll to position [7966, 0]
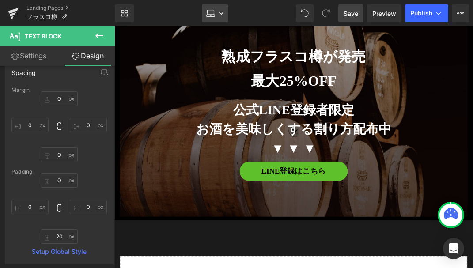
click at [215, 8] on link "Laptop" at bounding box center [215, 13] width 26 height 18
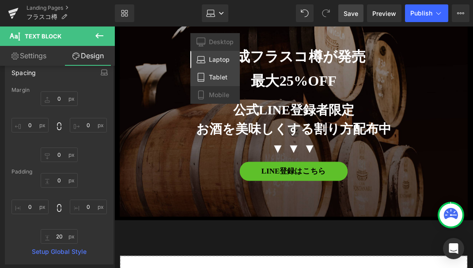
click at [218, 79] on span "Tablet" at bounding box center [218, 77] width 19 height 8
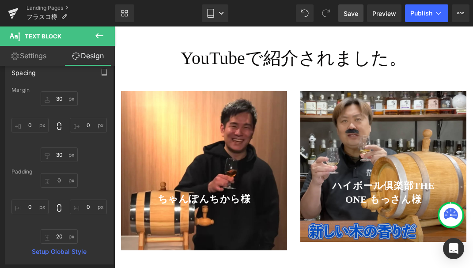
scroll to position [1675, 0]
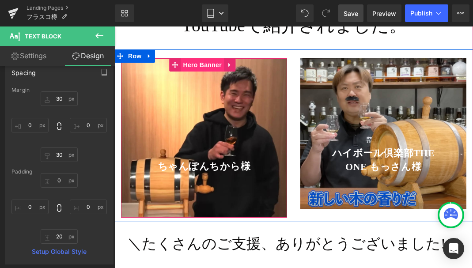
click at [200, 58] on span "Hero Banner" at bounding box center [202, 64] width 43 height 13
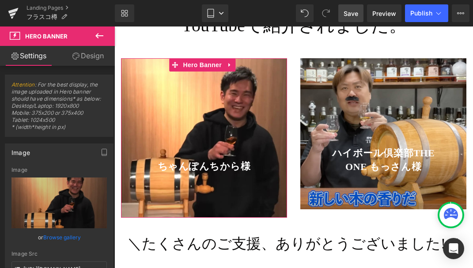
click at [91, 56] on link "Design" at bounding box center [87, 56] width 57 height 20
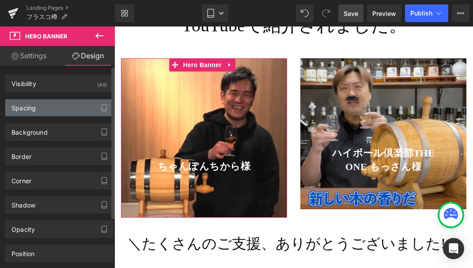
click at [48, 108] on div "Spacing" at bounding box center [59, 107] width 108 height 17
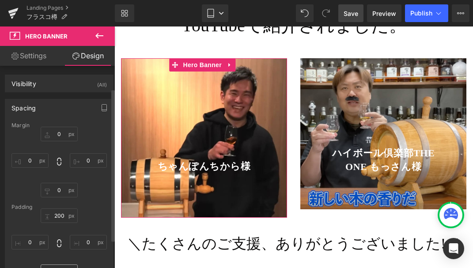
scroll to position [67, 0]
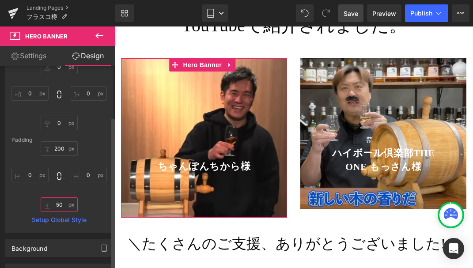
click at [59, 204] on input "text" at bounding box center [59, 204] width 37 height 15
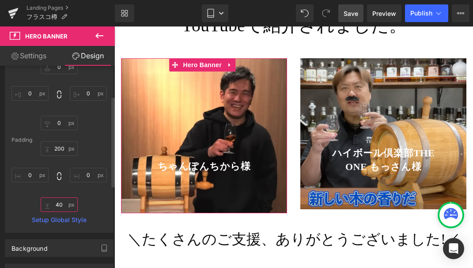
type input "4"
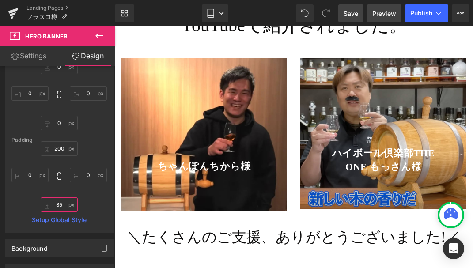
type input "35"
click at [374, 12] on span "Preview" at bounding box center [384, 13] width 24 height 9
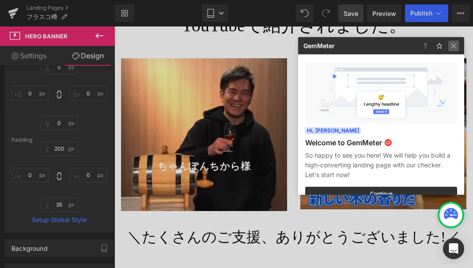
click at [456, 45] on img at bounding box center [453, 46] width 11 height 11
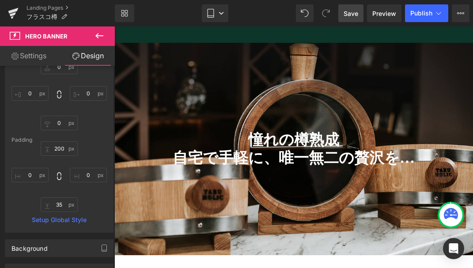
scroll to position [2581, 0]
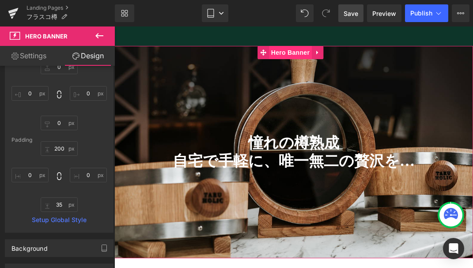
click at [291, 46] on span "Hero Banner" at bounding box center [290, 52] width 43 height 13
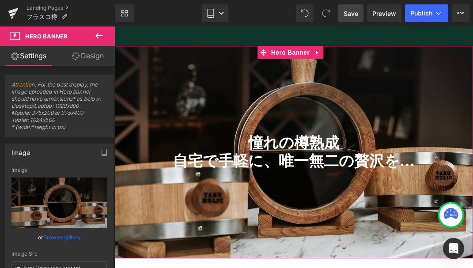
click at [95, 61] on link "Design" at bounding box center [87, 56] width 57 height 20
click at [0, 0] on div "Spacing" at bounding box center [0, 0] width 0 height 0
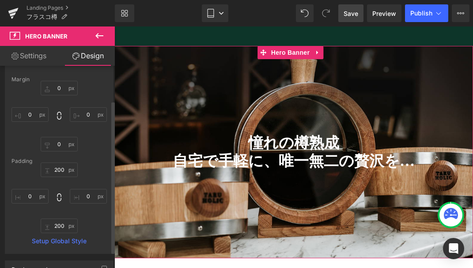
scroll to position [71, 0]
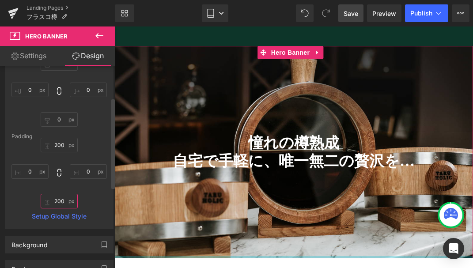
click at [67, 203] on input "text" at bounding box center [59, 201] width 37 height 15
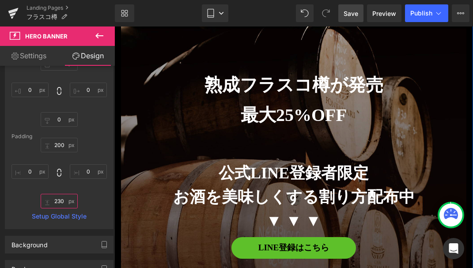
scroll to position [7058, 0]
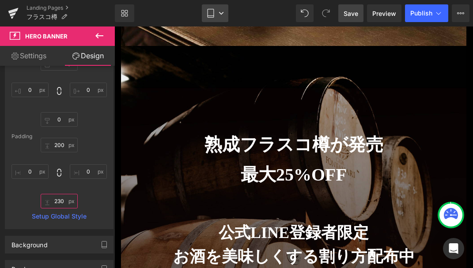
type input "230"
click at [216, 9] on link "Tablet" at bounding box center [215, 13] width 26 height 18
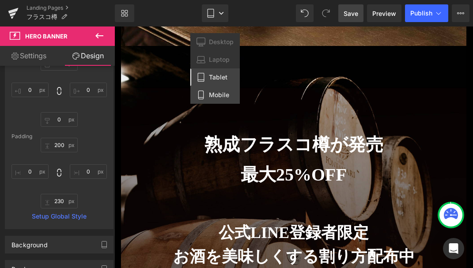
drag, startPoint x: 212, startPoint y: 96, endPoint x: 20, endPoint y: 65, distance: 194.2
click at [212, 96] on span "Mobile" at bounding box center [219, 95] width 20 height 8
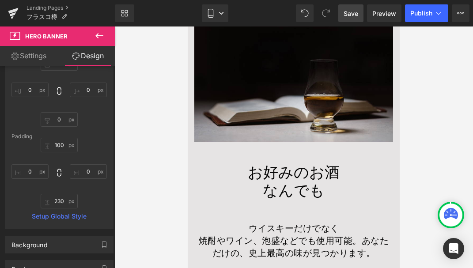
scroll to position [6895, 0]
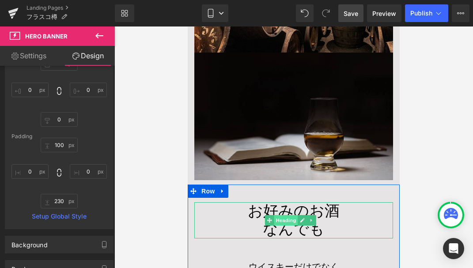
click at [288, 215] on span "Heading" at bounding box center [286, 220] width 24 height 11
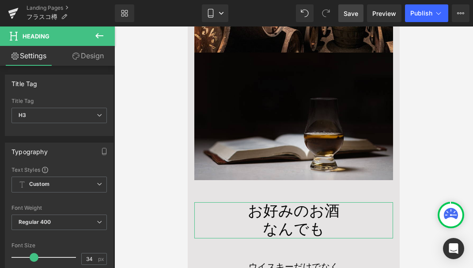
click at [96, 56] on link "Design" at bounding box center [87, 56] width 57 height 20
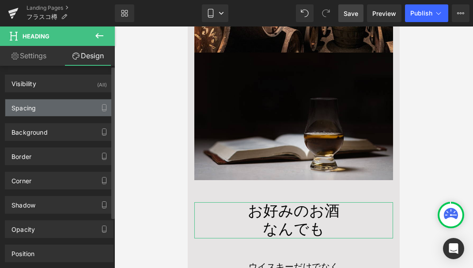
click at [63, 109] on div "Spacing" at bounding box center [59, 107] width 108 height 17
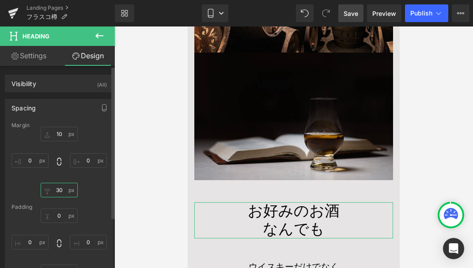
click at [59, 188] on input "text" at bounding box center [59, 190] width 37 height 15
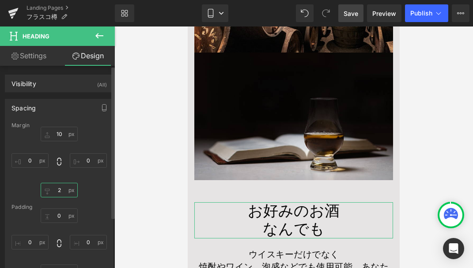
type input "20"
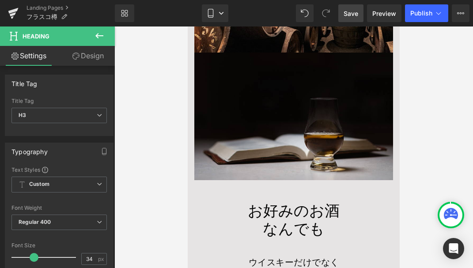
click at [90, 58] on link "Design" at bounding box center [87, 56] width 57 height 20
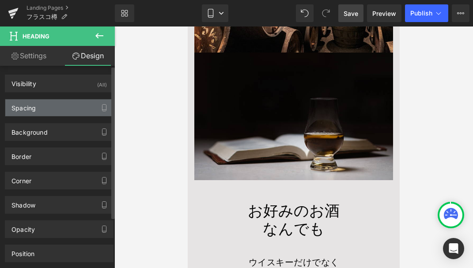
click at [55, 106] on div "Spacing" at bounding box center [59, 107] width 108 height 17
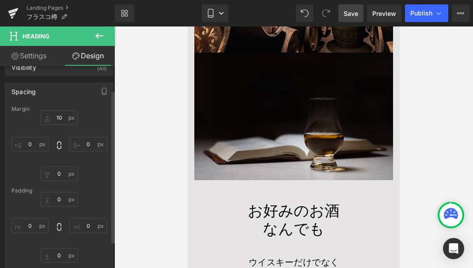
scroll to position [42, 0]
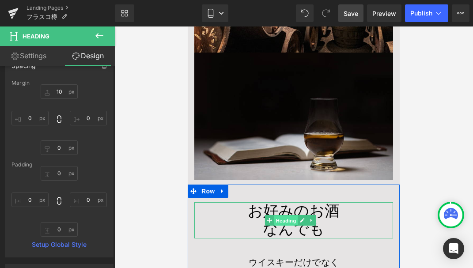
click at [284, 216] on span "Heading" at bounding box center [286, 221] width 24 height 11
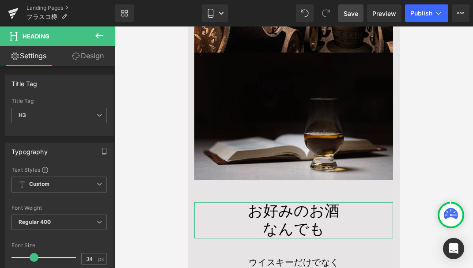
click at [91, 57] on link "Design" at bounding box center [87, 56] width 57 height 20
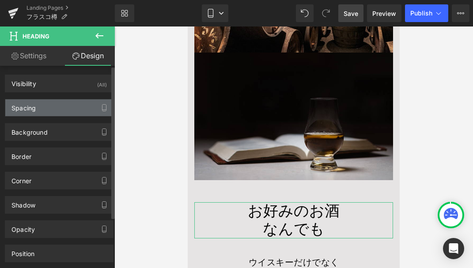
click at [63, 108] on div "Spacing" at bounding box center [59, 107] width 108 height 17
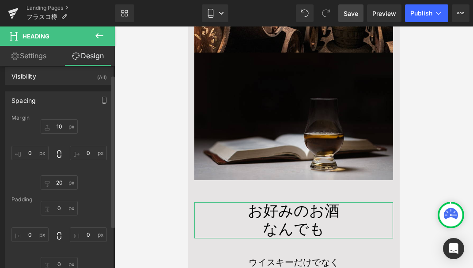
scroll to position [12, 0]
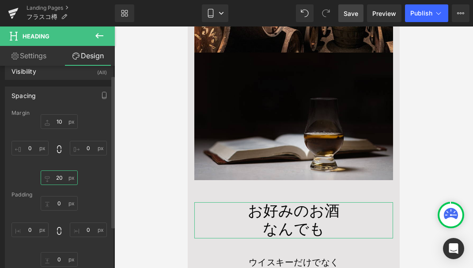
click at [64, 178] on input "text" at bounding box center [59, 177] width 37 height 15
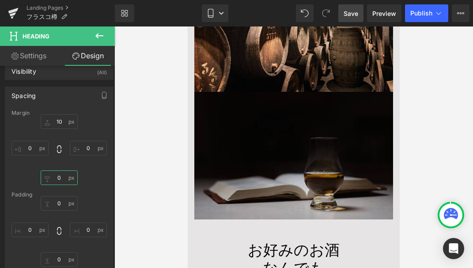
scroll to position [6821, 0]
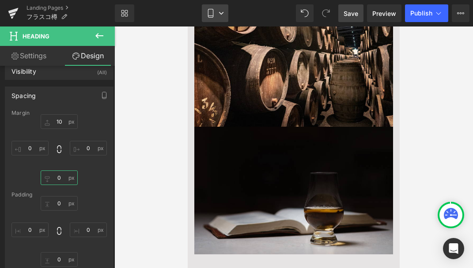
type input "0"
click at [222, 14] on icon at bounding box center [221, 13] width 4 height 3
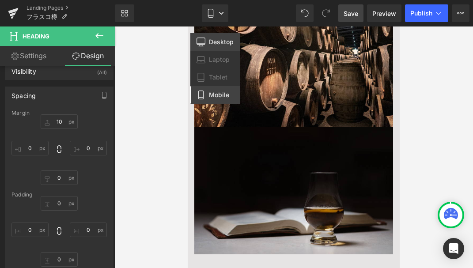
click at [215, 42] on span "Desktop" at bounding box center [221, 42] width 25 height 8
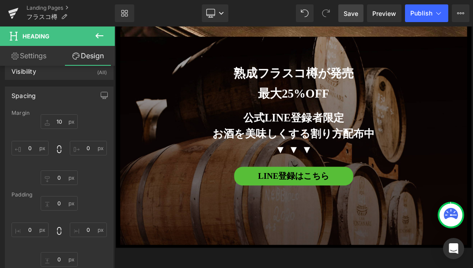
scroll to position [8925, 0]
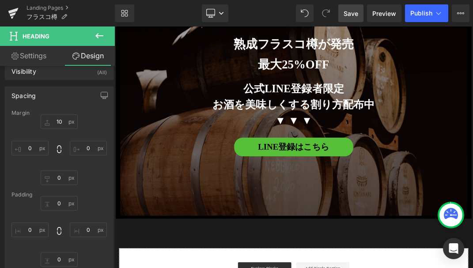
click at [351, 14] on span "Save" at bounding box center [351, 13] width 15 height 9
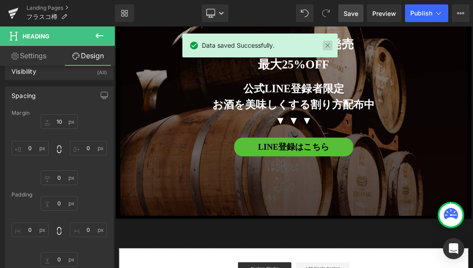
drag, startPoint x: 327, startPoint y: 45, endPoint x: 363, endPoint y: 2, distance: 56.4
click at [327, 45] on link at bounding box center [327, 46] width 10 height 10
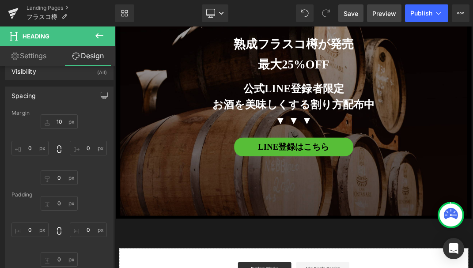
click at [373, 15] on span "Preview" at bounding box center [384, 13] width 24 height 9
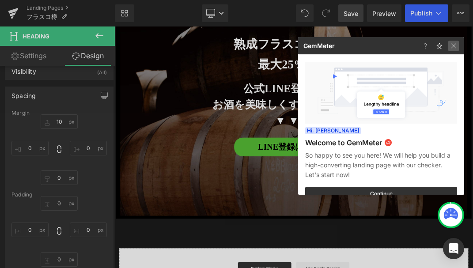
click at [458, 46] on img at bounding box center [453, 46] width 11 height 11
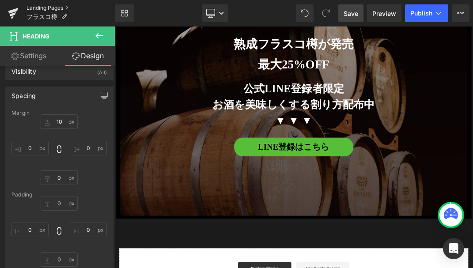
click at [48, 6] on link "Landing Pages" at bounding box center [70, 7] width 88 height 7
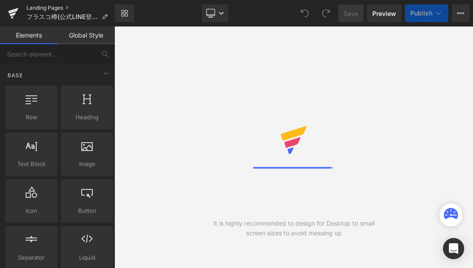
click at [49, 8] on link "Landing Pages" at bounding box center [70, 7] width 88 height 7
